Goal: Information Seeking & Learning: Learn about a topic

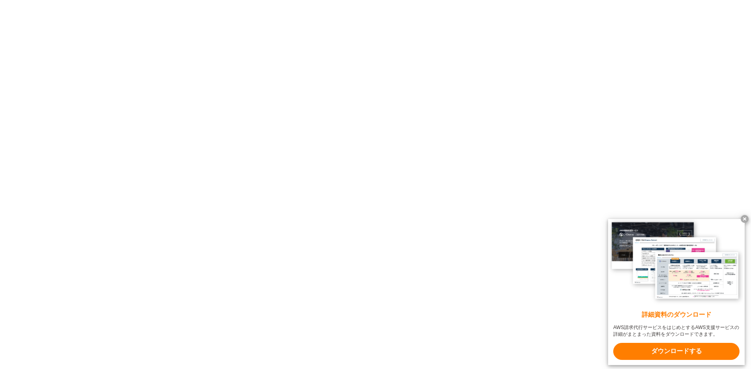
scroll to position [2084, 0]
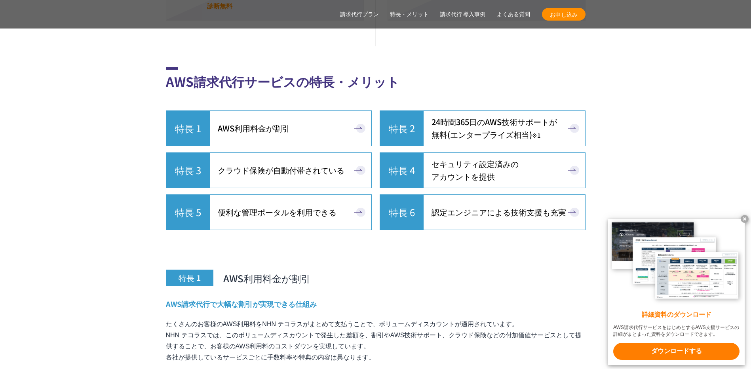
click at [260, 135] on span "AWS利用料金が割引" at bounding box center [254, 128] width 72 height 13
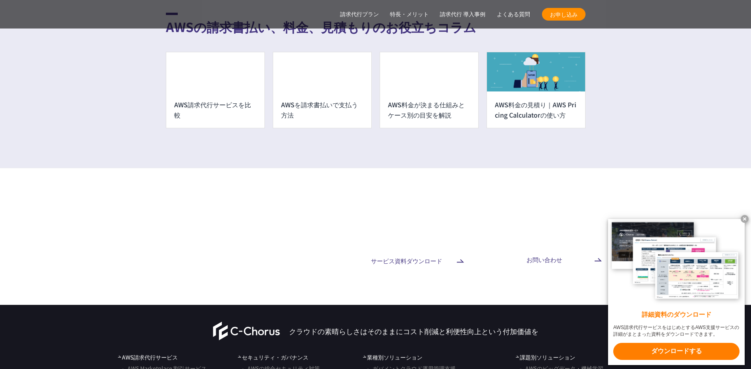
scroll to position [6220, 0]
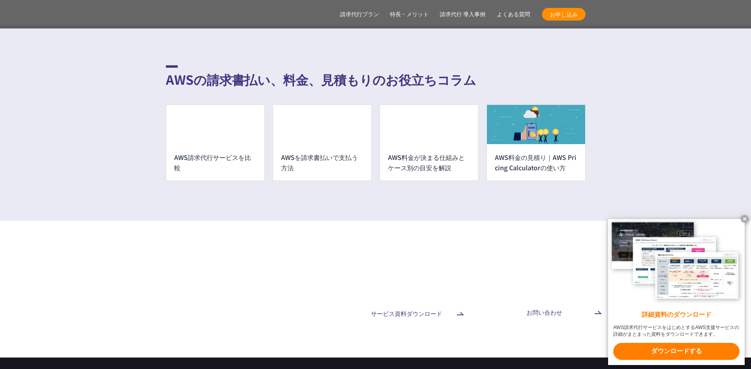
click at [205, 144] on div "AWS請求代行サービスを比較" at bounding box center [215, 162] width 98 height 36
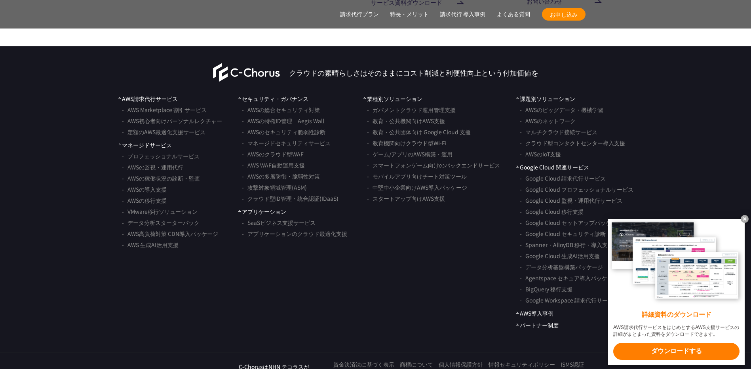
scroll to position [6535, 0]
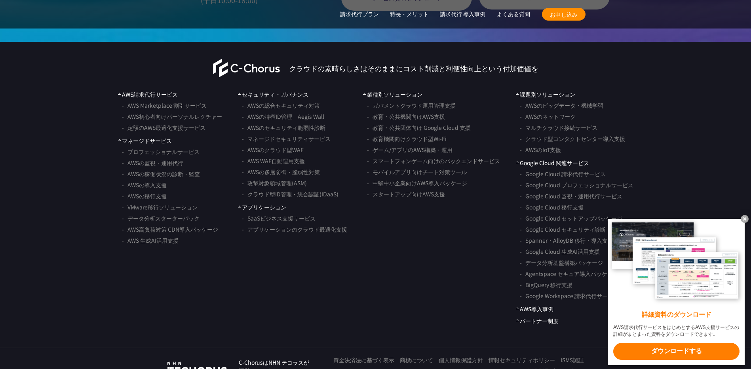
click at [747, 220] on x-t at bounding box center [744, 219] width 8 height 8
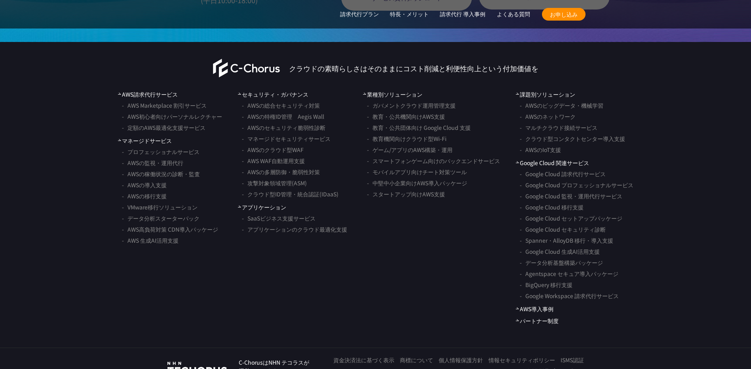
click at [527, 317] on link "パートナー制度" at bounding box center [537, 321] width 43 height 8
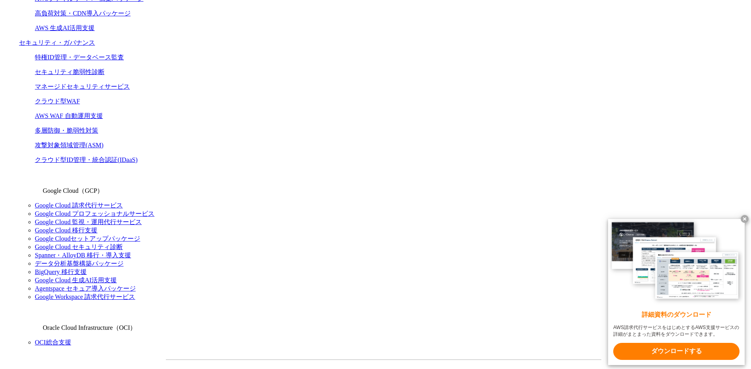
scroll to position [55, 0]
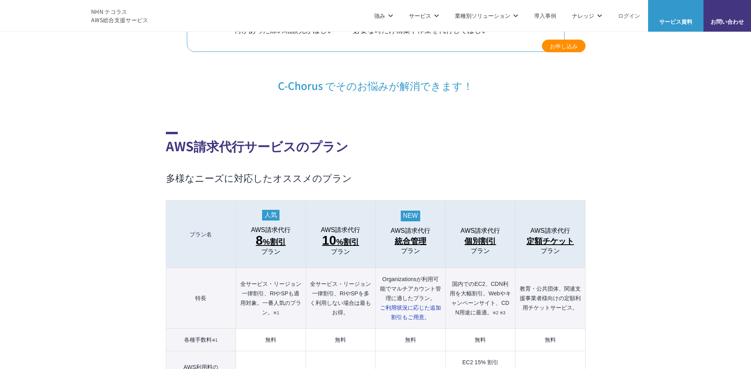
scroll to position [778, 0]
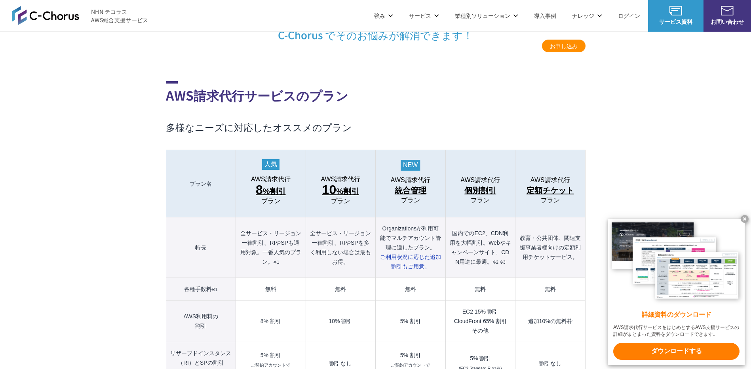
click at [341, 183] on span "10 %割引" at bounding box center [340, 190] width 37 height 14
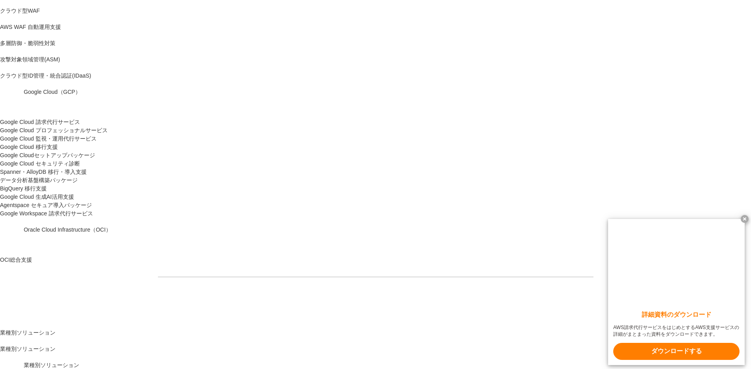
scroll to position [527, 0]
